Goal: Information Seeking & Learning: Learn about a topic

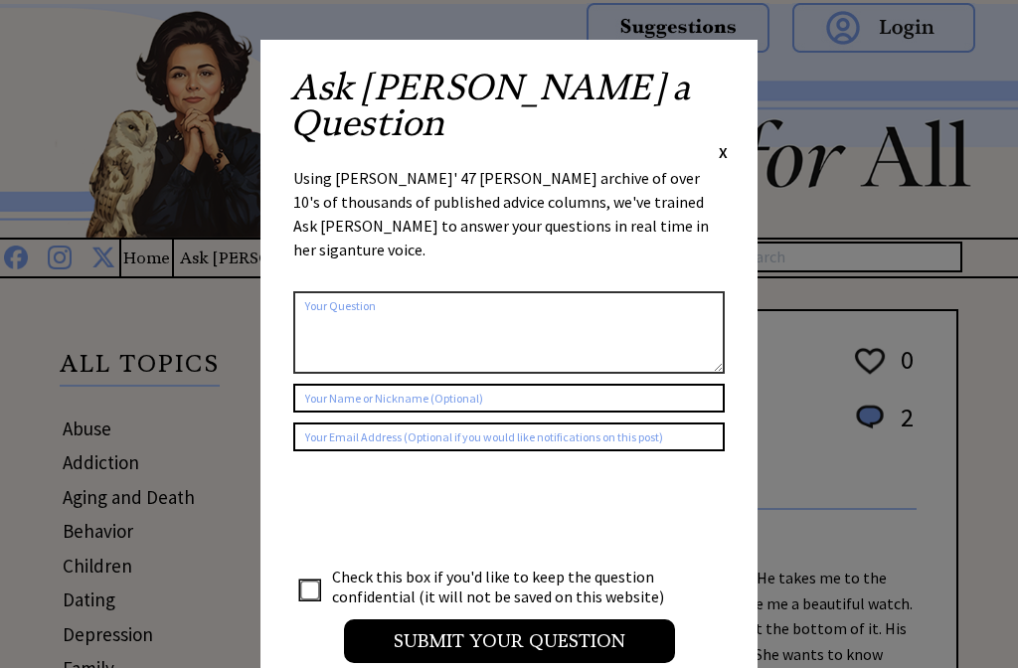
click at [725, 142] on span "X" at bounding box center [723, 152] width 9 height 20
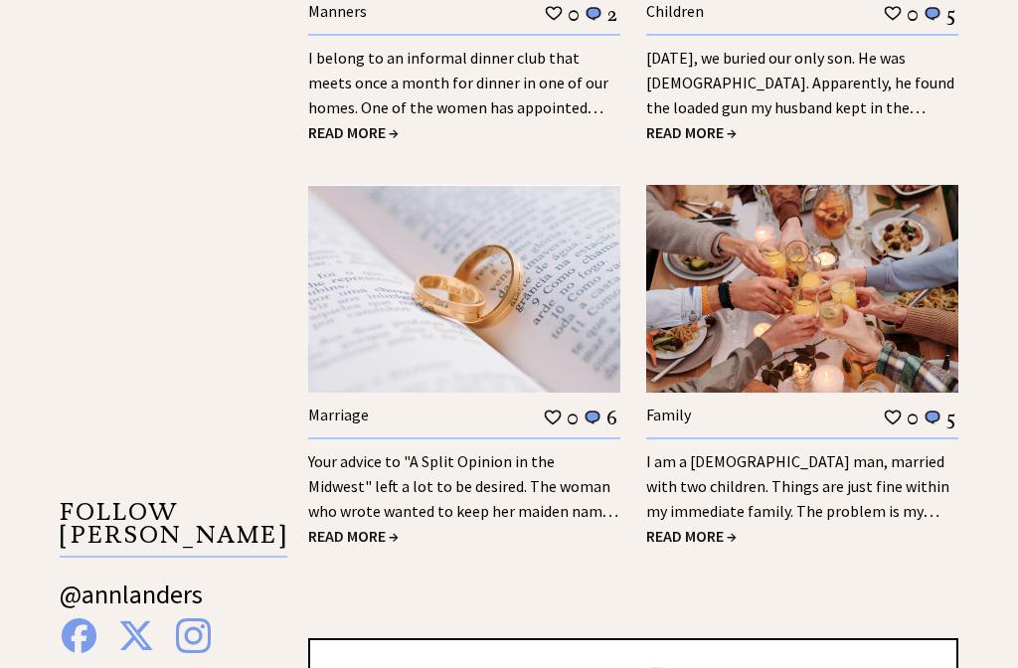
scroll to position [2635, 0]
click at [703, 529] on span "READ MORE →" at bounding box center [691, 537] width 91 height 20
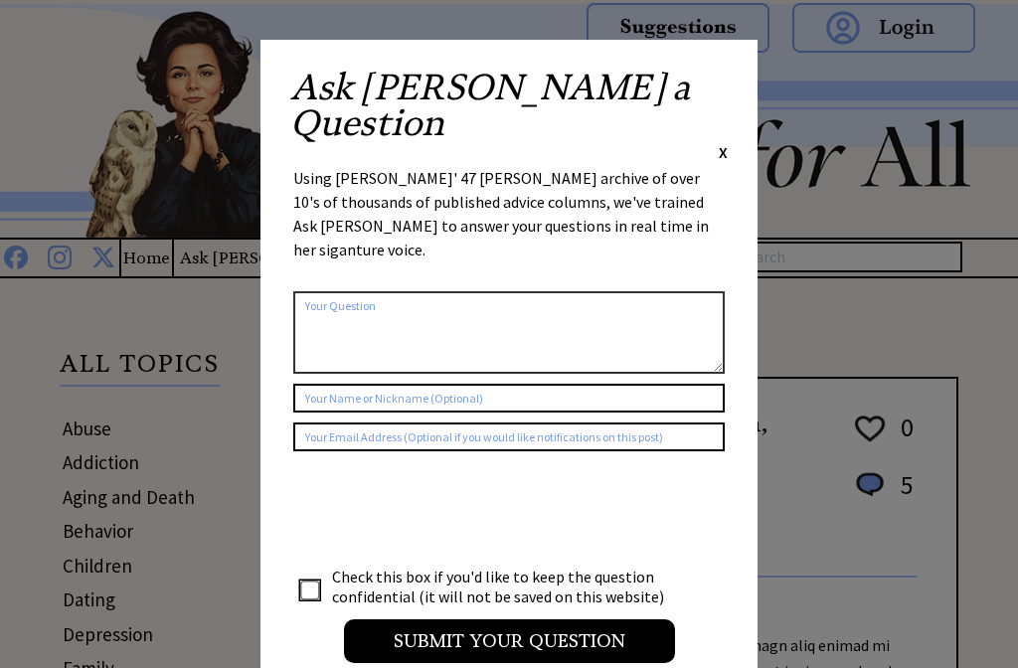
click at [739, 89] on div "Ask Ann a Question X Using Ann Landers' 47 vear archive of over 10's of thousan…" at bounding box center [509, 376] width 497 height 672
click at [739, 97] on div "Ask Ann a Question X Using Ann Landers' 47 vear archive of over 10's of thousan…" at bounding box center [509, 376] width 497 height 672
click at [725, 142] on span "X" at bounding box center [723, 152] width 9 height 20
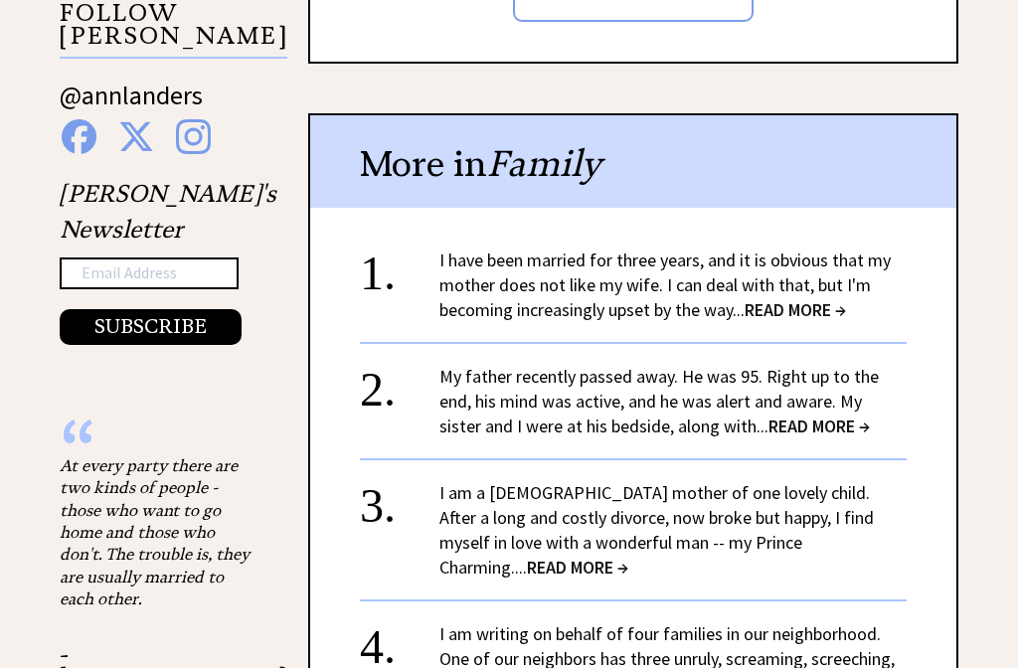
scroll to position [2087, 0]
click at [629, 556] on span "READ MORE →" at bounding box center [577, 567] width 101 height 23
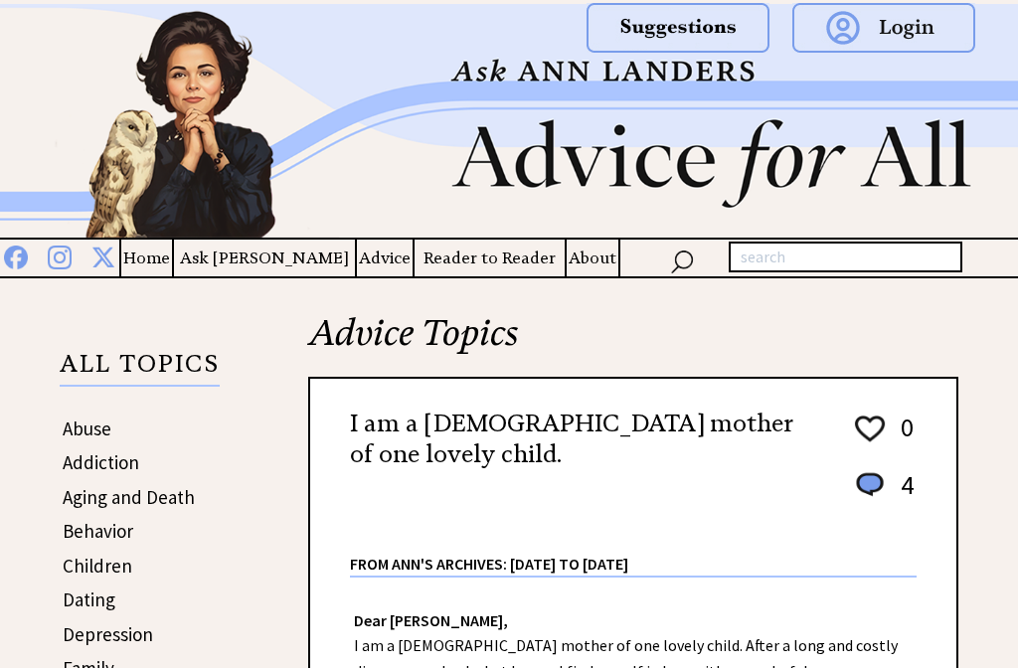
scroll to position [192, 0]
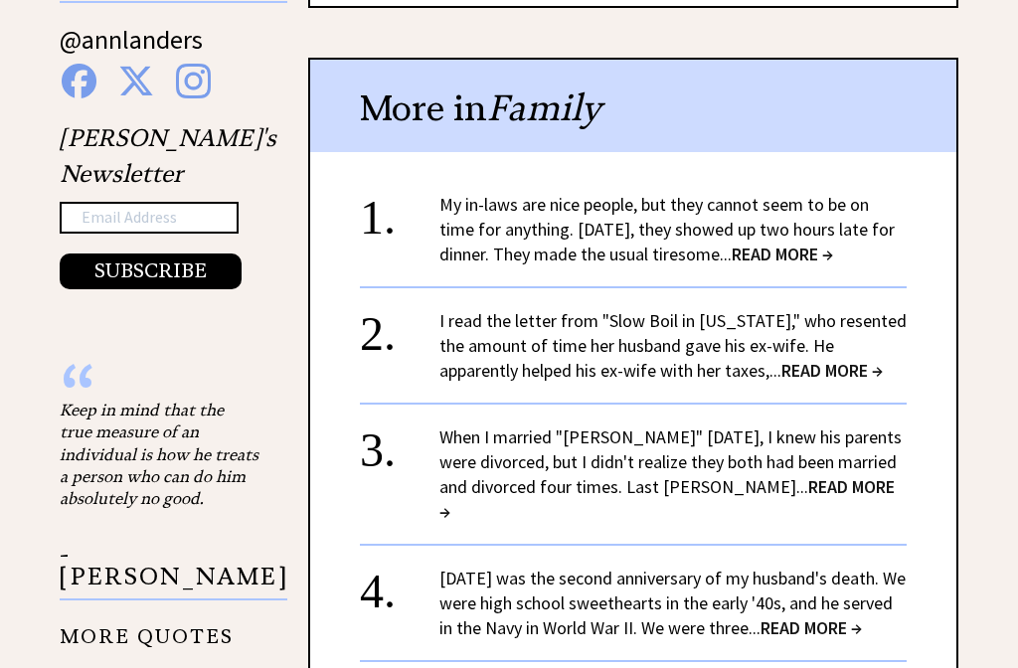
scroll to position [192, 0]
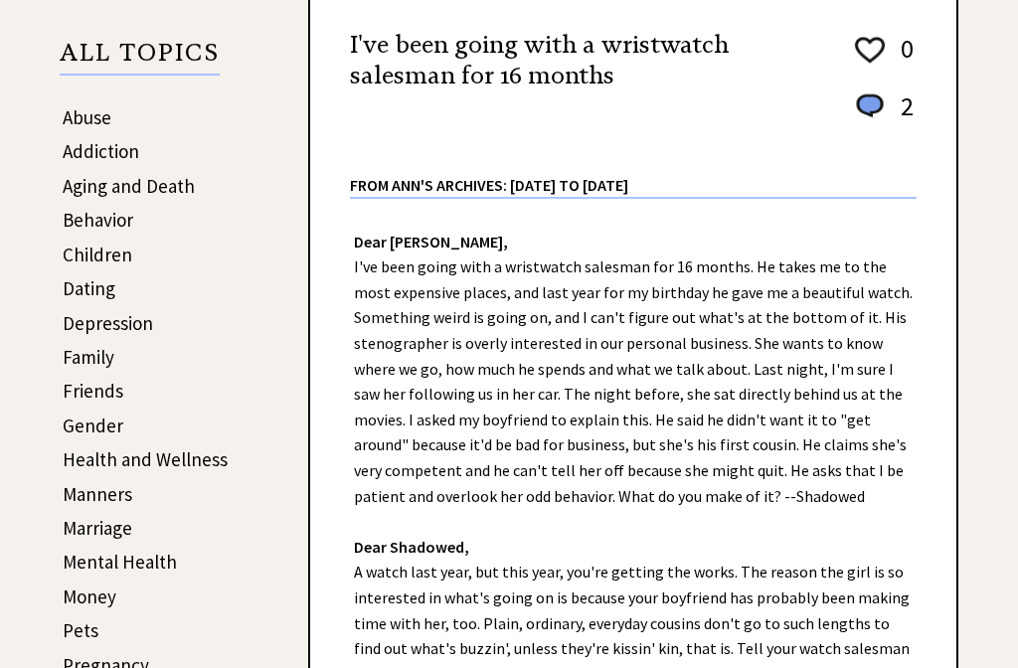
scroll to position [309, 0]
click at [97, 399] on link "Friends" at bounding box center [93, 393] width 61 height 24
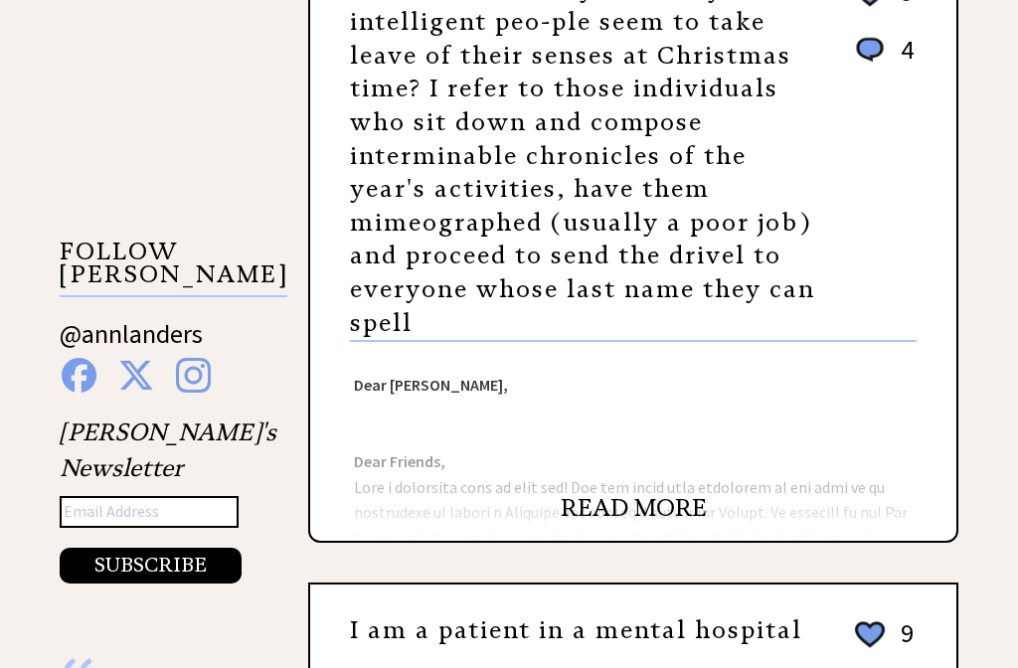
scroll to position [1700, 0]
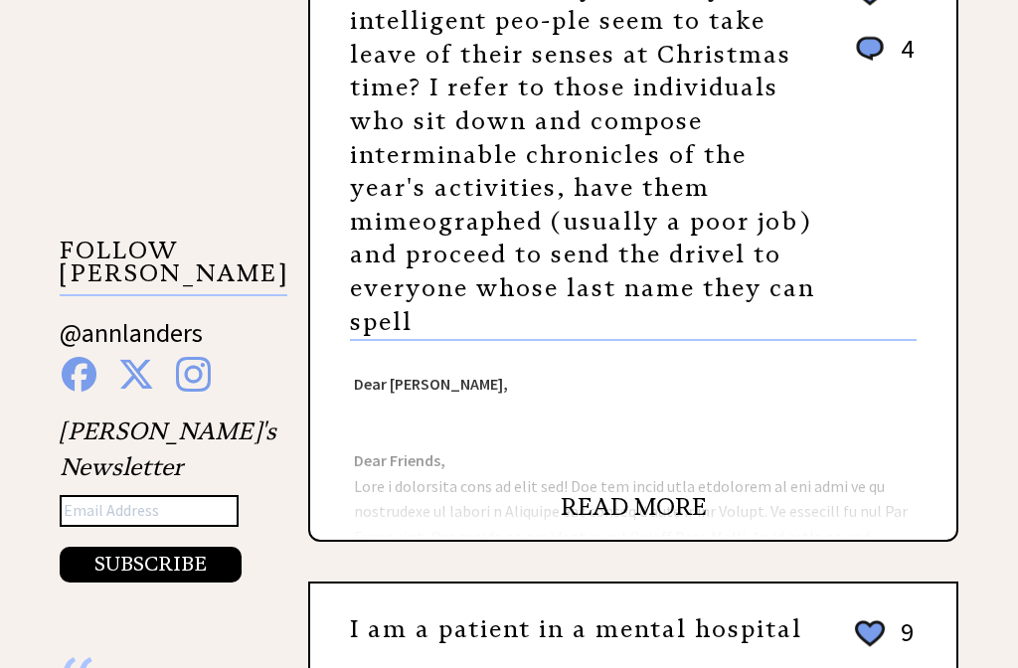
click at [659, 515] on link "READ MORE" at bounding box center [634, 507] width 146 height 30
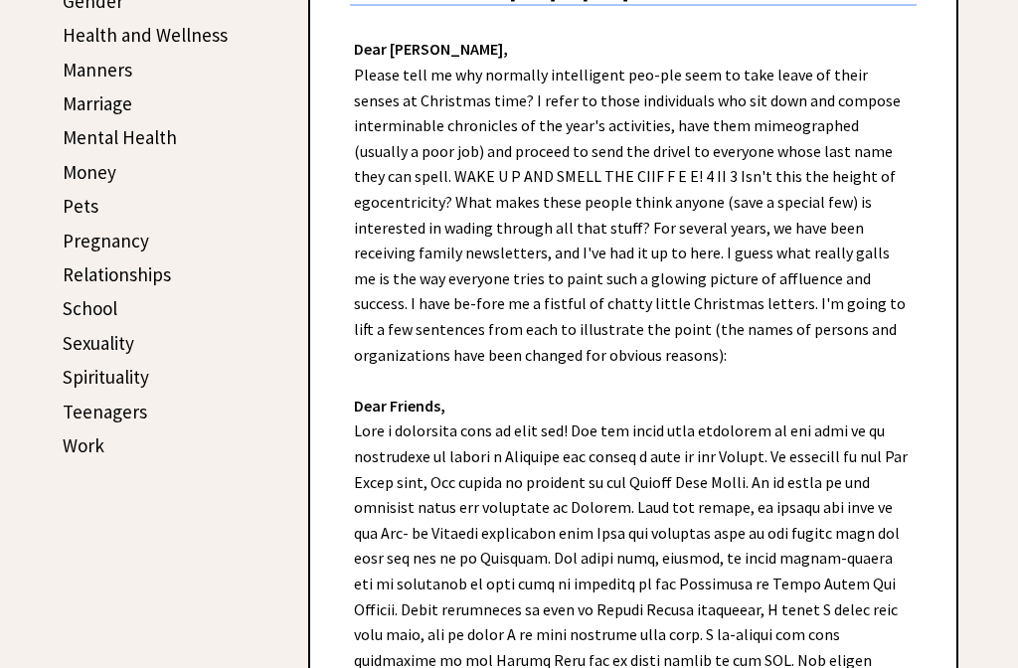
scroll to position [745, 0]
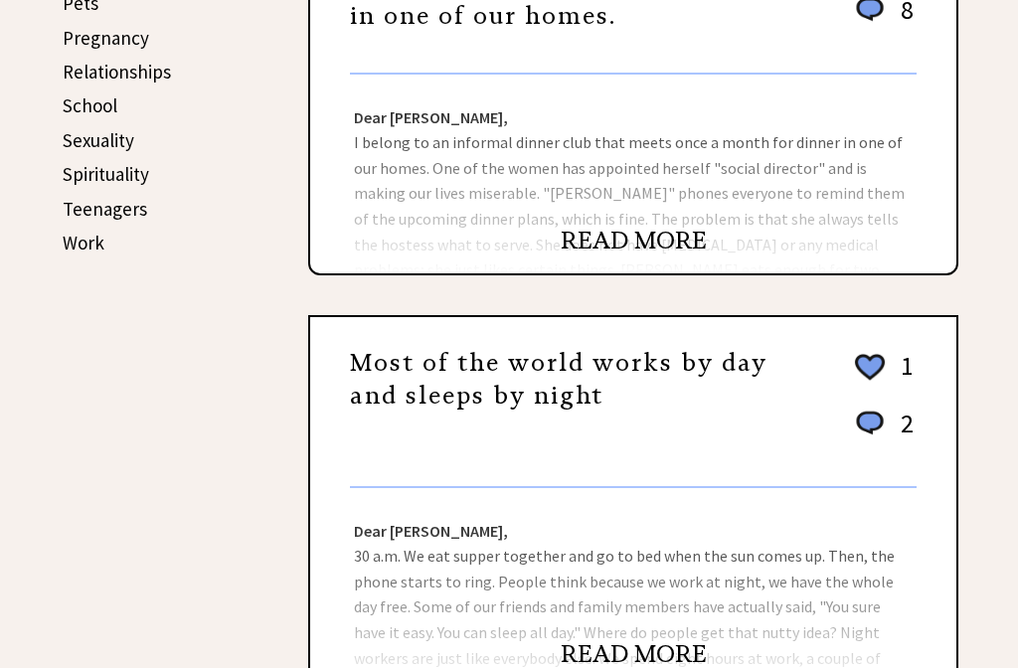
scroll to position [936, 0]
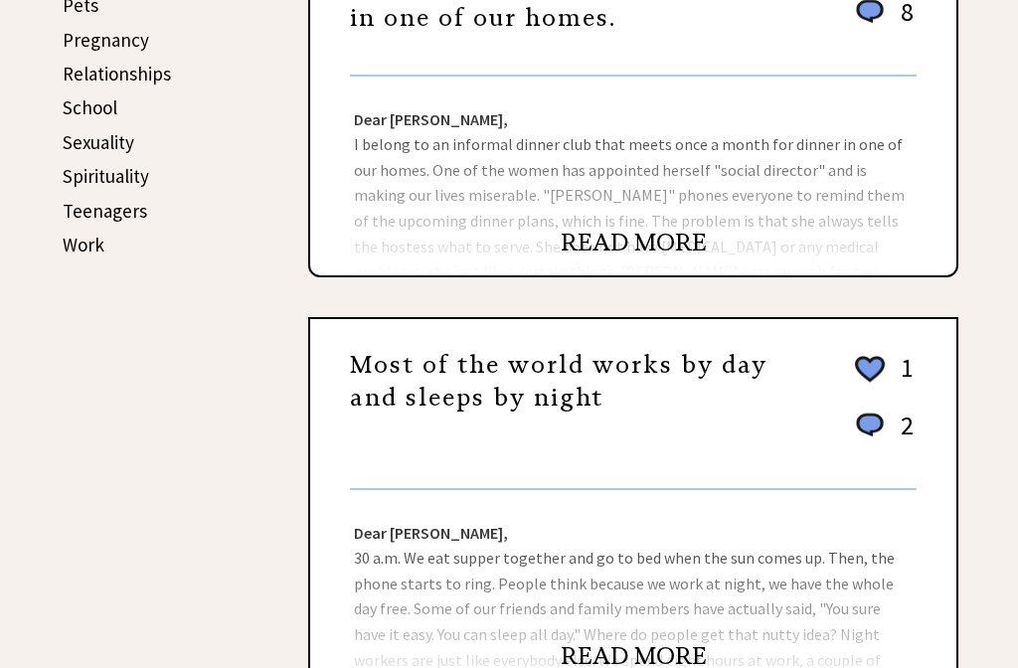
click at [667, 642] on link "READ MORE" at bounding box center [634, 657] width 146 height 30
